Goal: Task Accomplishment & Management: Complete application form

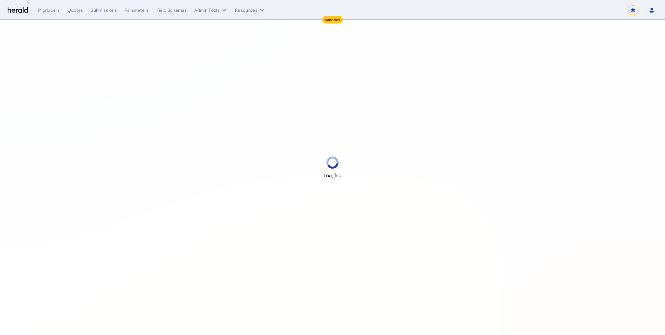
select select "*******"
click at [604, 11] on select "1Fort Acrisure Acturis Affinity Advisors Affinity Risk Agentero AmWins Anzen Ao…" at bounding box center [576, 10] width 87 height 10
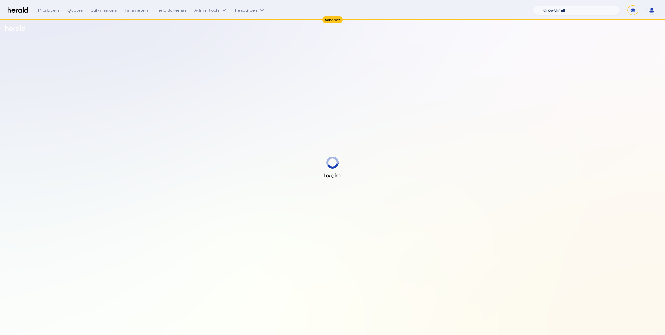
click at [549, 5] on select "1Fort Acrisure Acturis Affinity Advisors Affinity Risk Agentero AmWins Anzen Ao…" at bounding box center [576, 10] width 87 height 10
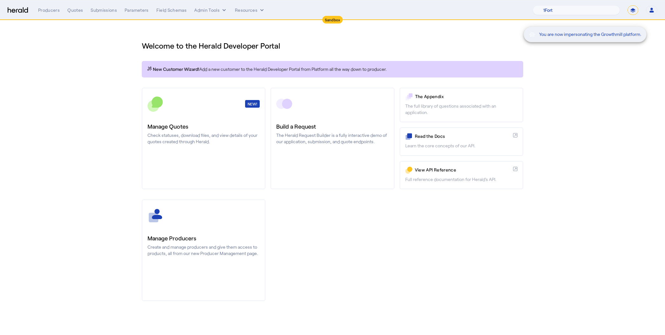
click at [98, 4] on div "You are now impersonating the Growthmill platform." at bounding box center [332, 167] width 665 height 335
click at [105, 11] on div "You are now impersonating the Growthmill platform." at bounding box center [332, 167] width 665 height 335
click at [103, 8] on div "Submissions" at bounding box center [104, 10] width 26 height 6
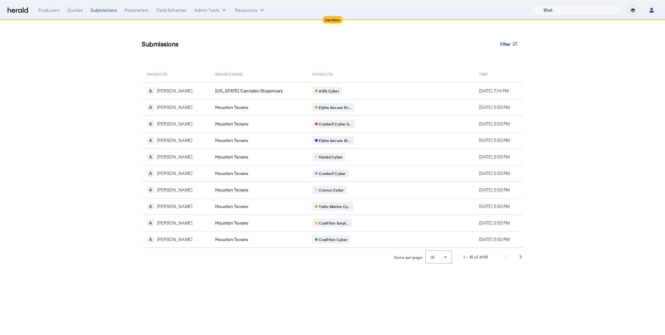
click at [579, 11] on select "1Fort Acrisure Acturis Affinity Advisors Affinity Risk Agentero AmWins Anzen Ao…" at bounding box center [576, 10] width 87 height 10
select select "pfm_129z_babbix"
click at [549, 5] on select "1Fort Acrisure Acturis Affinity Advisors Affinity Risk Agentero AmWins Anzen Ao…" at bounding box center [576, 10] width 87 height 10
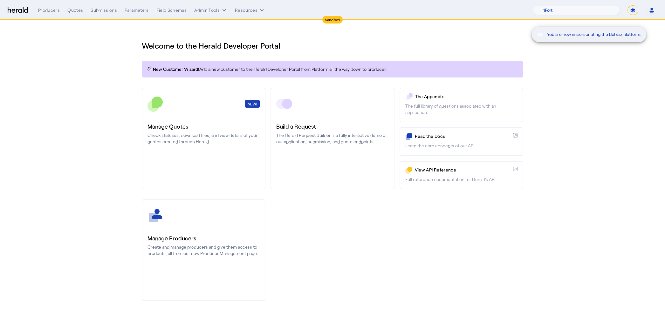
click at [111, 12] on div "You are now impersonating the Babbix platform." at bounding box center [332, 167] width 665 height 335
click at [108, 11] on div "Submissions" at bounding box center [104, 10] width 26 height 6
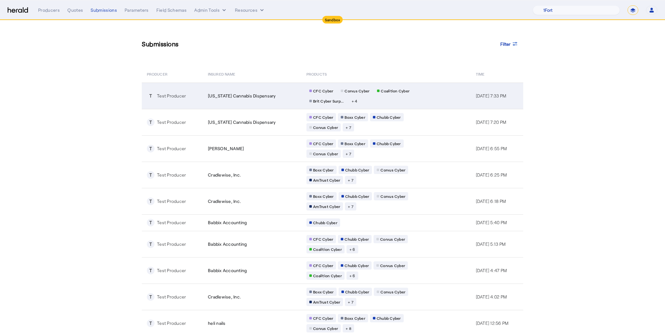
click at [221, 94] on span "[US_STATE] Cannabis Dispensary" at bounding box center [242, 96] width 68 height 6
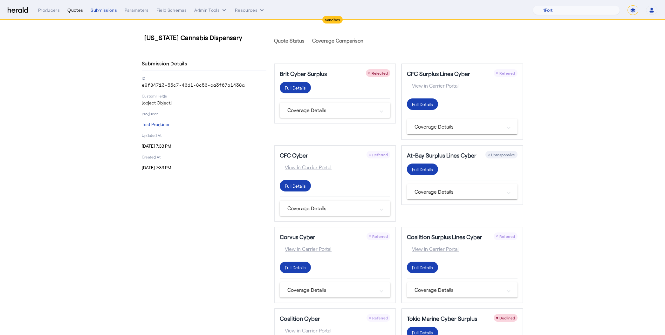
click at [78, 10] on div "Quotes" at bounding box center [75, 10] width 16 height 6
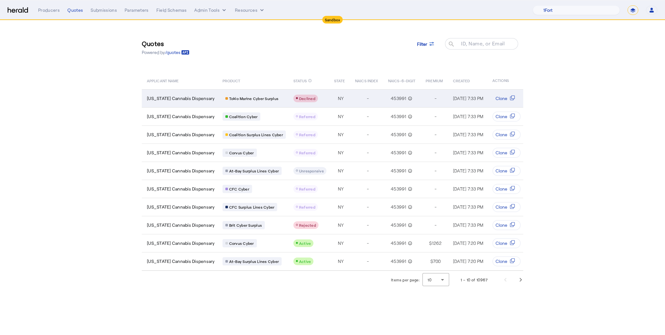
click at [190, 97] on span "[US_STATE] Cannabis Dispensary" at bounding box center [181, 98] width 68 height 6
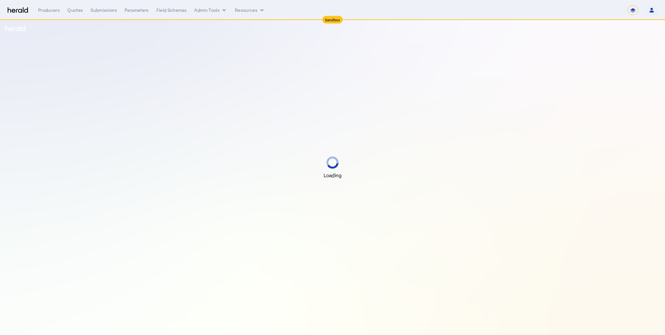
select select "*******"
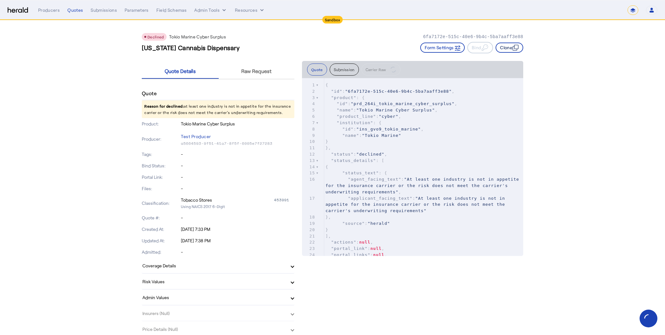
click at [513, 48] on icon "button" at bounding box center [515, 48] width 4 height 4
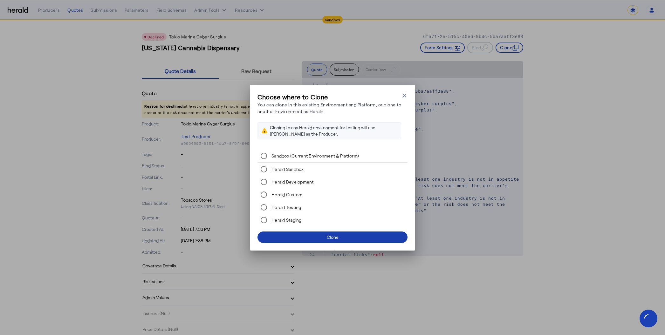
click at [304, 235] on span at bounding box center [332, 237] width 150 height 15
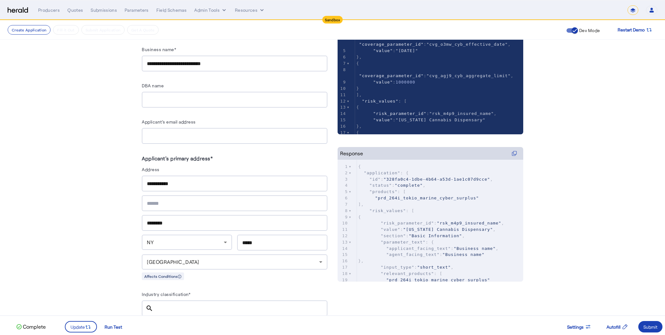
scroll to position [86, 0]
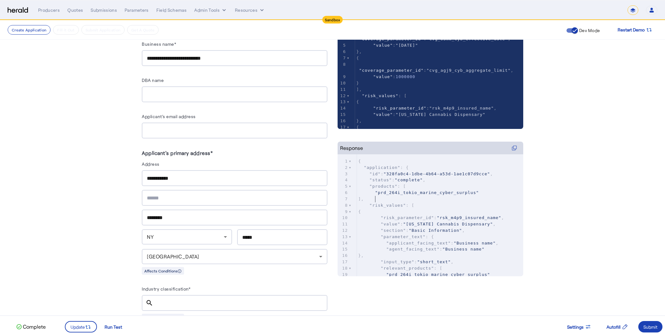
click at [417, 199] on pre "]," at bounding box center [440, 199] width 166 height 6
type textarea "**"
click at [417, 199] on pre "]," at bounding box center [440, 199] width 166 height 6
click at [412, 191] on span ""prd_264i_tokio_marine_cyber_surplus"" at bounding box center [427, 192] width 104 height 5
type textarea "**********"
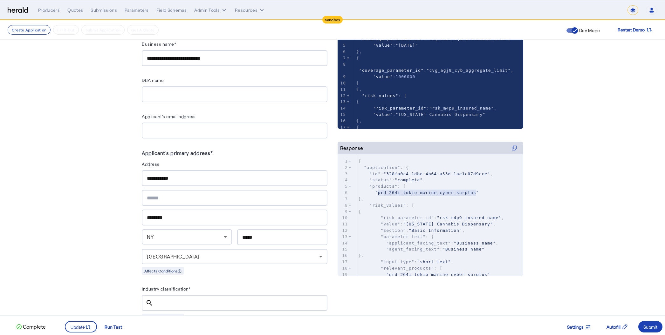
click at [412, 191] on span ""prd_264i_tokio_marine_cyber_surplus"" at bounding box center [427, 192] width 104 height 5
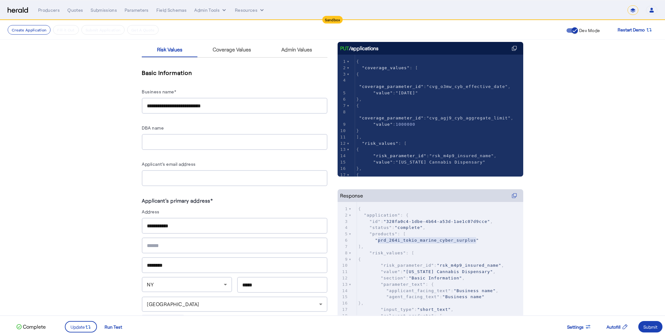
scroll to position [0, 0]
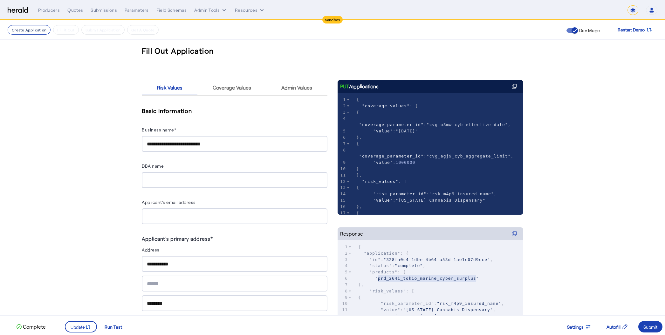
click at [28, 29] on button "Create Application" at bounding box center [29, 30] width 43 height 10
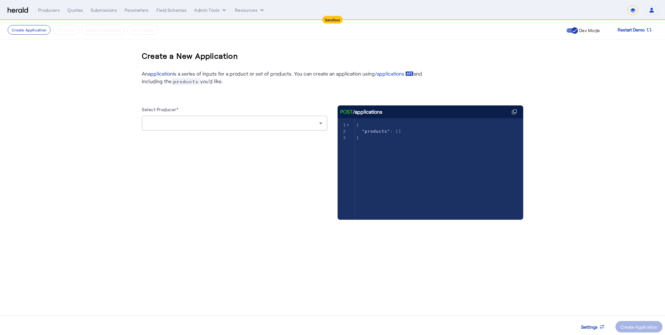
click at [198, 123] on div at bounding box center [233, 124] width 172 height 8
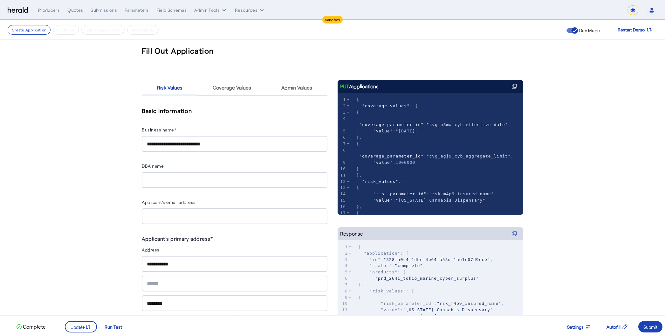
scroll to position [5, 0]
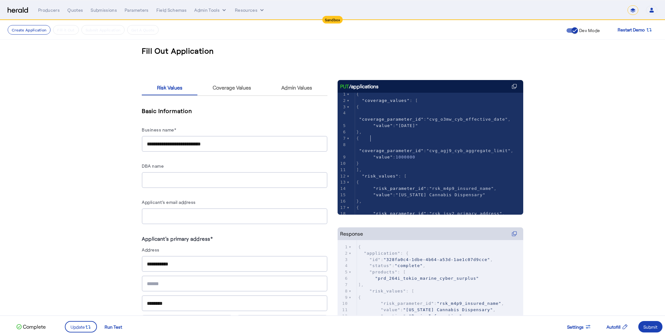
click at [398, 135] on pre "{" at bounding box center [439, 138] width 168 height 6
type input "*****"
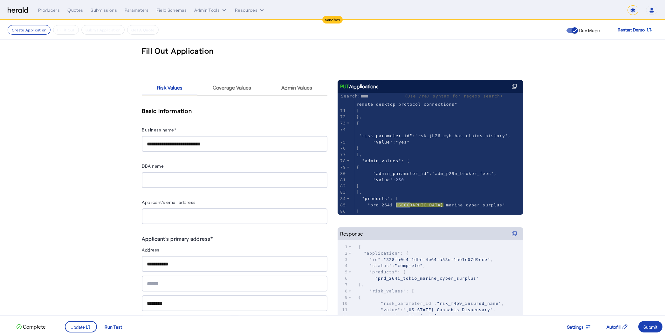
scroll to position [465, 0]
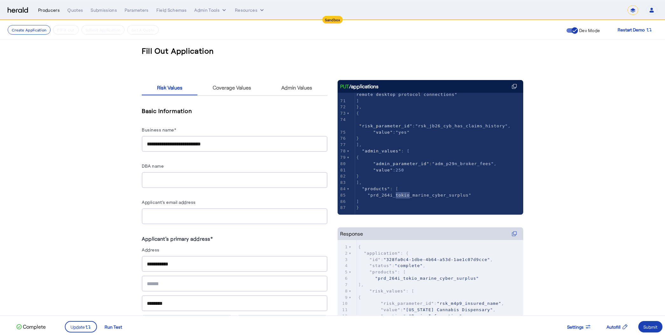
click at [49, 9] on div "Producers" at bounding box center [49, 10] width 22 height 6
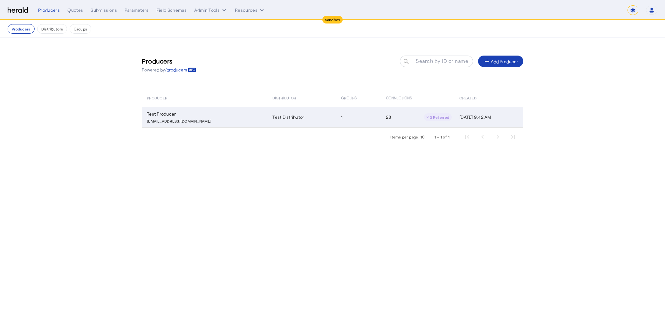
click at [170, 119] on p "testproducer@heraldapi.com" at bounding box center [179, 120] width 65 height 6
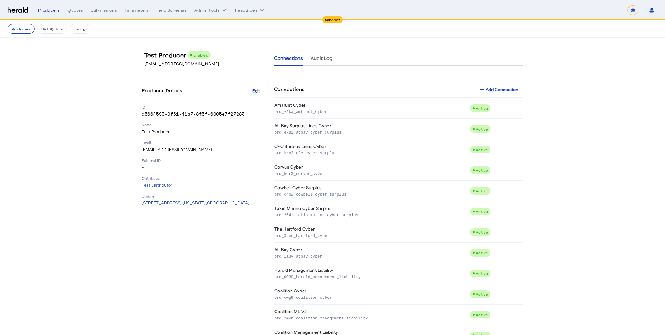
scroll to position [307, 0]
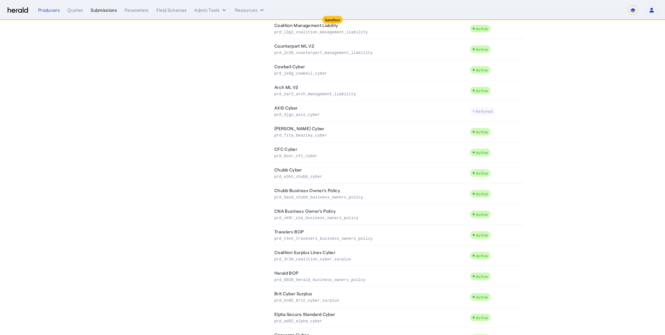
click at [94, 7] on div "Submissions" at bounding box center [104, 10] width 26 height 6
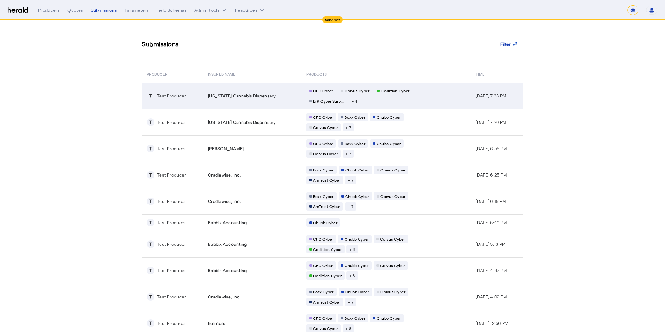
click at [209, 94] on span "[US_STATE] Cannabis Dispensary" at bounding box center [242, 96] width 68 height 6
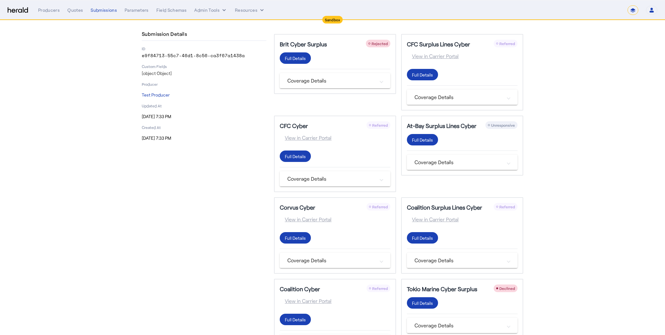
scroll to position [23, 0]
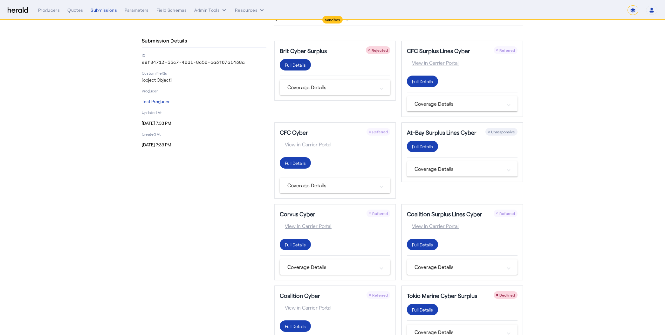
click at [301, 63] on div "Full Details" at bounding box center [295, 65] width 21 height 7
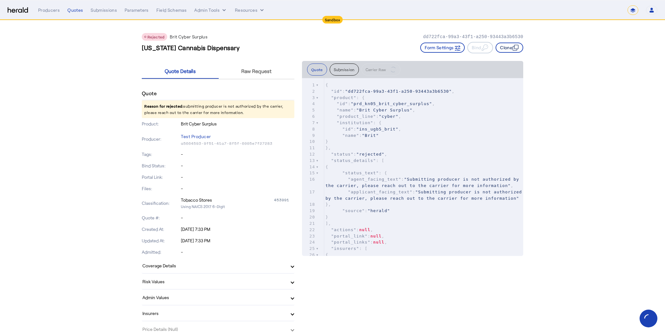
click at [513, 45] on icon "button" at bounding box center [515, 48] width 6 height 6
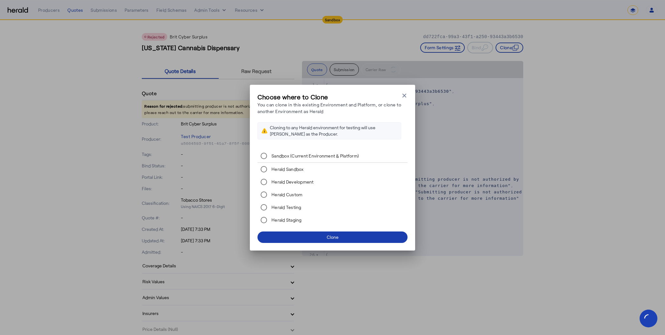
click at [309, 235] on span at bounding box center [332, 237] width 150 height 15
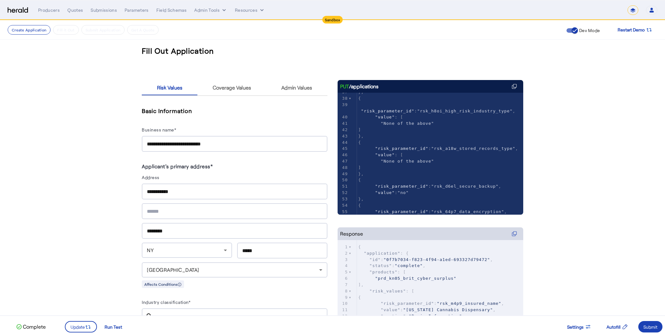
scroll to position [247, 0]
click at [455, 151] on span ""rsk_a18w_stored_records_type"" at bounding box center [473, 148] width 84 height 5
type input "****"
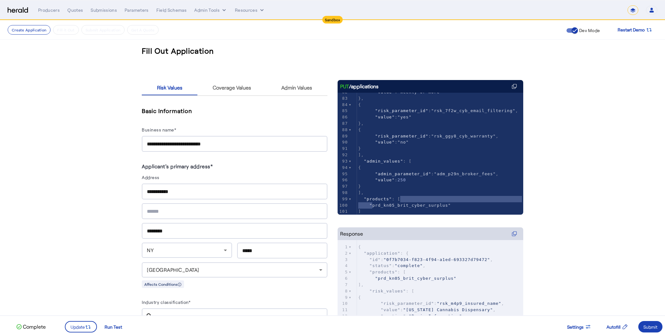
type textarea "**********"
drag, startPoint x: 372, startPoint y: 204, endPoint x: 447, endPoint y: 205, distance: 75.3
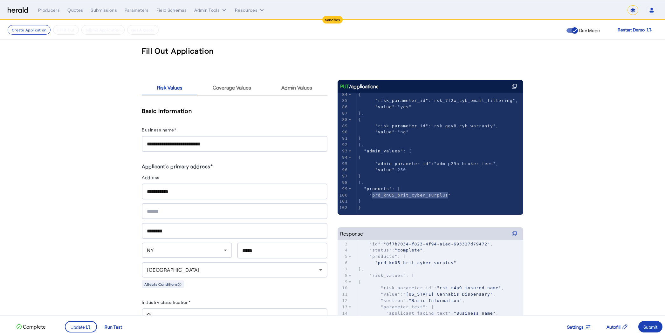
scroll to position [0, 0]
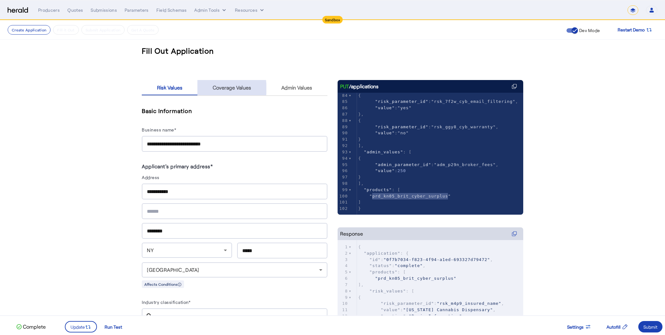
click at [223, 89] on span "Coverage Values" at bounding box center [232, 87] width 38 height 5
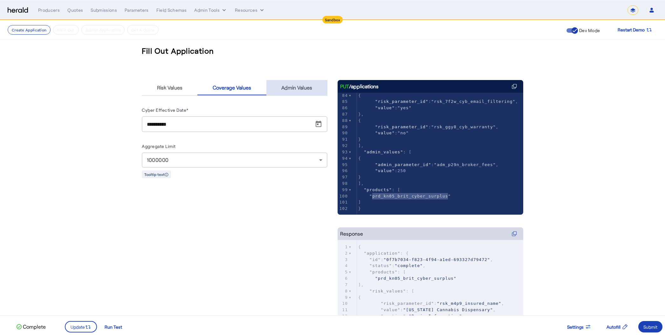
click at [298, 91] on span "Admin Values" at bounding box center [296, 87] width 31 height 15
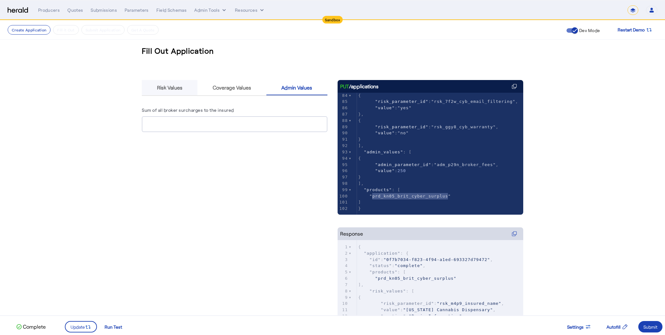
click at [166, 81] on span "Risk Values" at bounding box center [169, 87] width 25 height 15
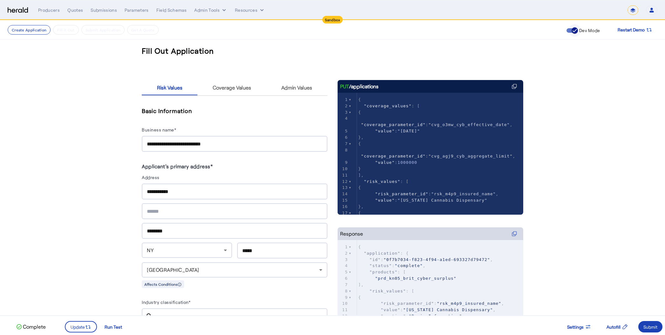
click at [575, 32] on icon "button" at bounding box center [575, 31] width 6 height 6
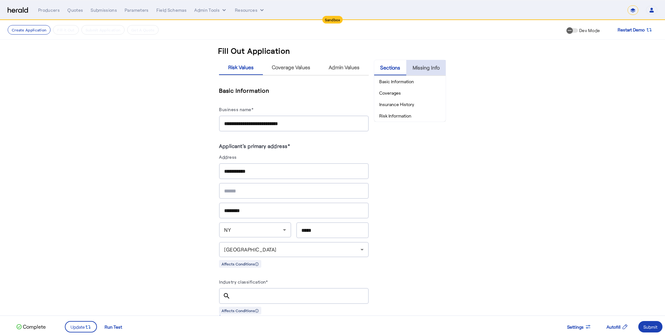
click at [421, 68] on span "Missing Info" at bounding box center [426, 67] width 27 height 5
click at [380, 66] on div "Sections" at bounding box center [390, 67] width 32 height 15
click at [387, 81] on li "Basic Information" at bounding box center [410, 81] width 72 height 11
click at [281, 69] on span "Coverage Values" at bounding box center [291, 67] width 38 height 5
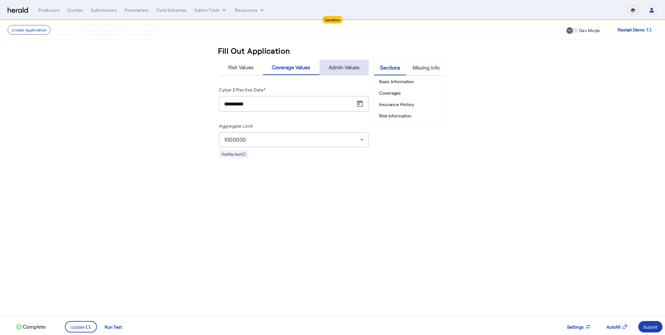
click at [350, 72] on span "Admin Values" at bounding box center [344, 67] width 31 height 15
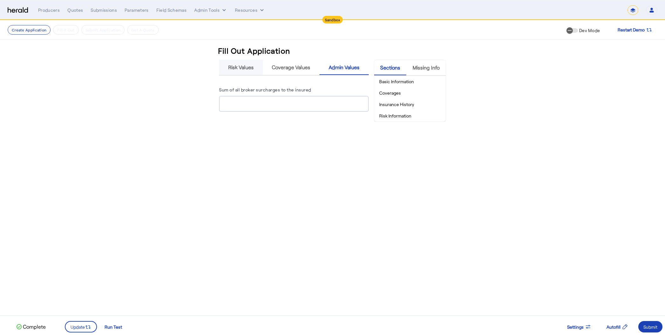
click at [237, 63] on span "Risk Values" at bounding box center [240, 67] width 25 height 15
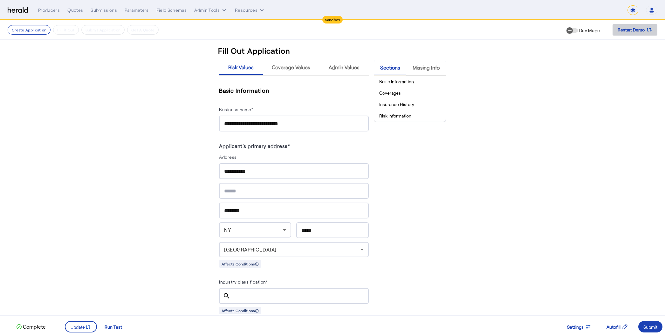
click at [636, 27] on span "Restart Demo" at bounding box center [631, 30] width 27 height 8
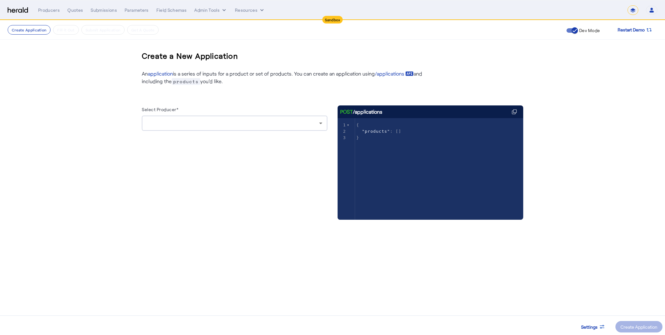
click at [398, 132] on span ""products" : []" at bounding box center [378, 131] width 45 height 5
click at [282, 126] on div at bounding box center [233, 124] width 172 height 8
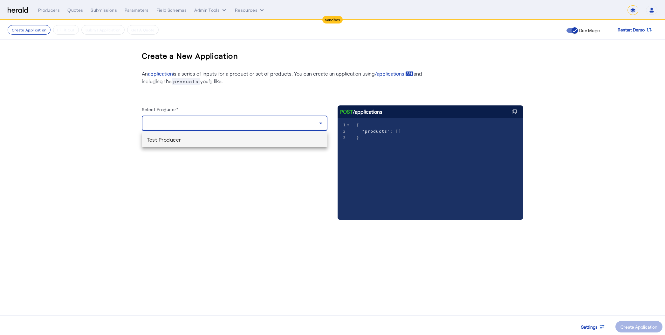
click at [283, 142] on span "Test Producer" at bounding box center [234, 140] width 175 height 8
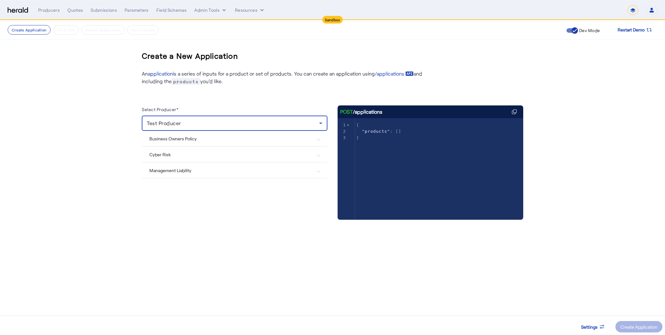
click at [262, 155] on Risk "Cyber Risk" at bounding box center [230, 154] width 163 height 7
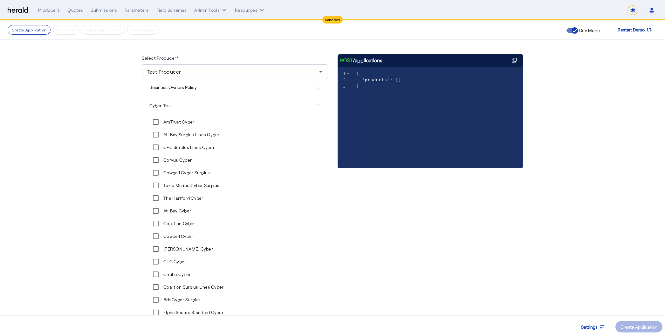
scroll to position [118, 0]
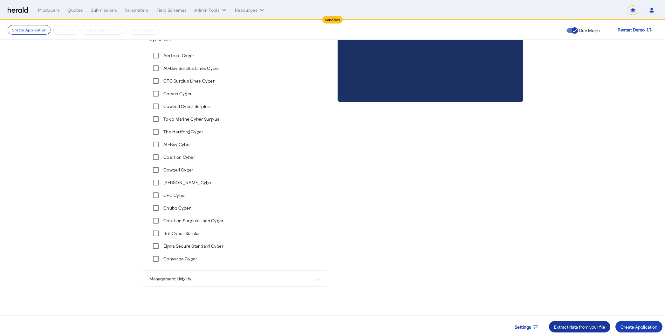
click at [583, 326] on div "Extract data from your file" at bounding box center [579, 327] width 51 height 7
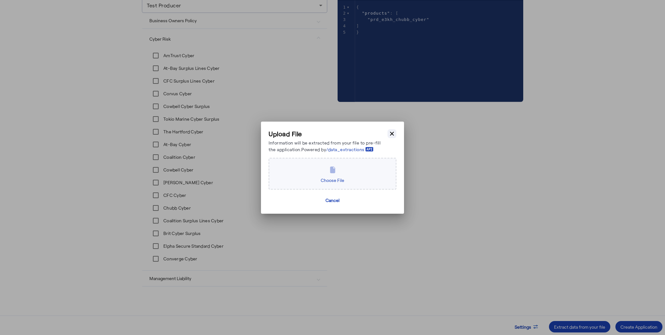
click at [394, 135] on icon "button" at bounding box center [392, 134] width 6 height 6
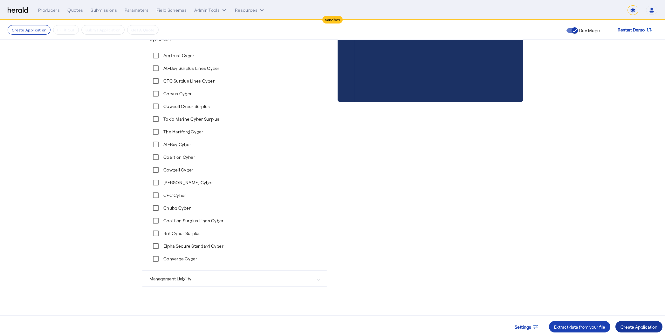
click at [632, 330] on div "Create Application" at bounding box center [638, 327] width 37 height 7
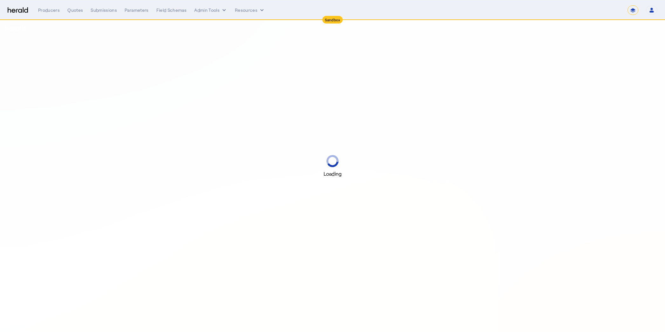
select select "*******"
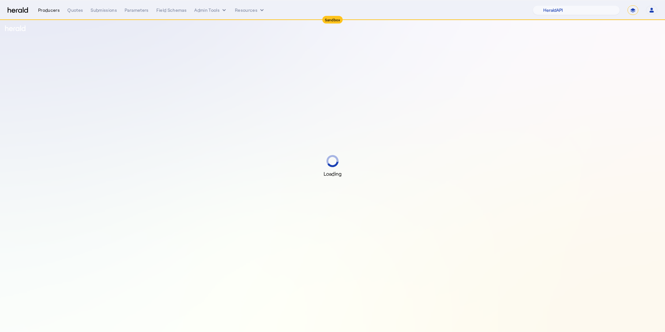
click at [45, 10] on div "Producers" at bounding box center [49, 10] width 22 height 6
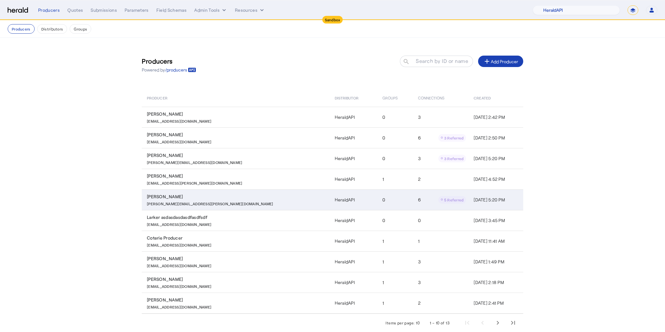
scroll to position [11, 0]
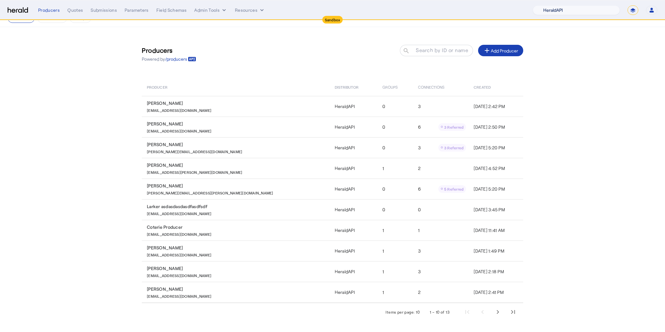
click at [607, 10] on select "1Fort Acrisure Acturis Affinity Advisors Affinity Risk Agentero AmWins Anzen Ao…" at bounding box center [576, 10] width 87 height 10
select select "pfm_129z_babbix"
click at [549, 5] on select "1Fort Acrisure Acturis Affinity Advisors Affinity Risk Agentero AmWins Anzen Ao…" at bounding box center [576, 10] width 87 height 10
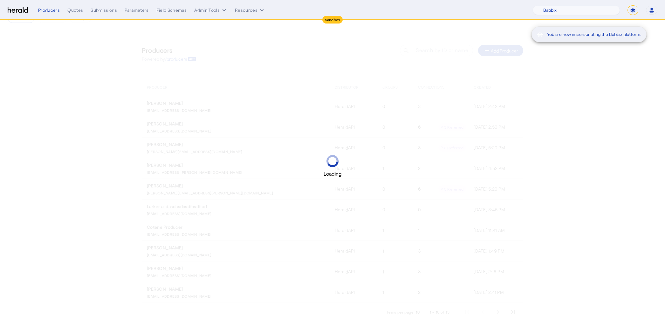
scroll to position [0, 0]
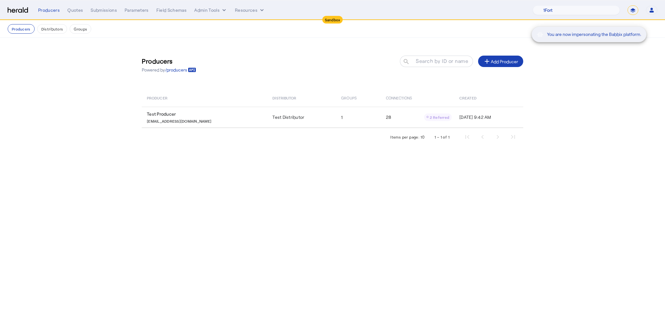
click at [180, 121] on div "You are now impersonating the Babbix platform." at bounding box center [332, 166] width 665 height 332
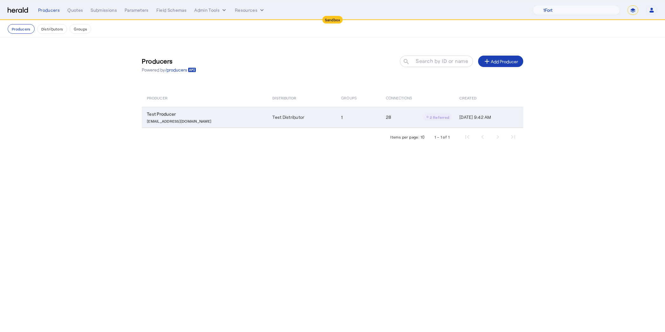
click at [170, 114] on div "Test Producer" at bounding box center [206, 114] width 118 height 6
